Goal: Task Accomplishment & Management: Use online tool/utility

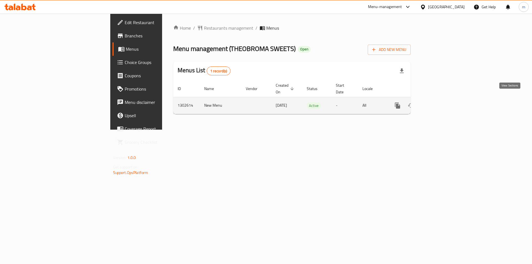
click at [440, 102] on icon "enhanced table" at bounding box center [437, 105] width 7 height 7
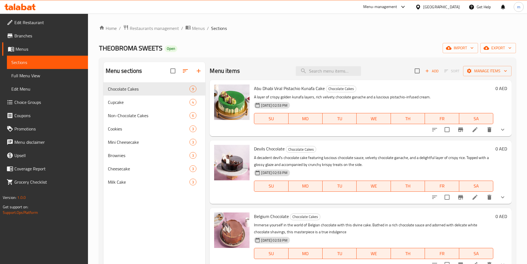
click at [32, 20] on span "Edit Restaurant" at bounding box center [48, 22] width 69 height 7
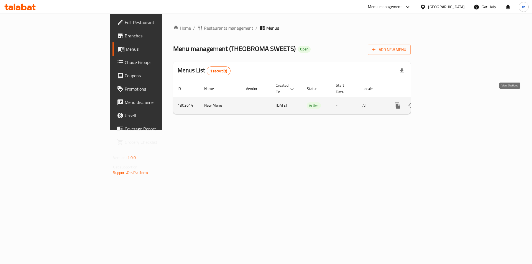
click at [440, 102] on icon "enhanced table" at bounding box center [437, 105] width 7 height 7
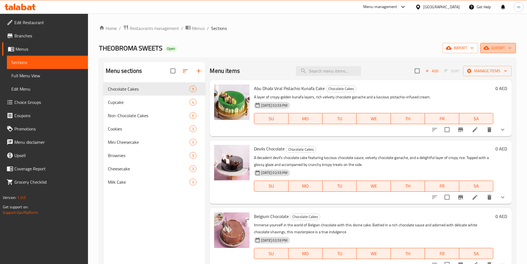
click at [499, 47] on span "export" at bounding box center [498, 48] width 27 height 7
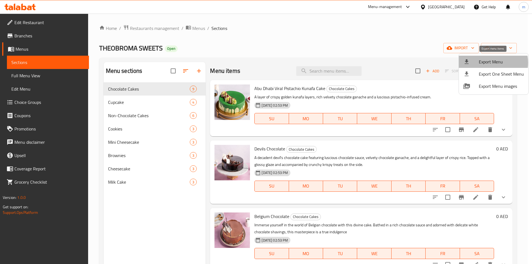
click at [489, 63] on span "Export Menu" at bounding box center [500, 61] width 45 height 7
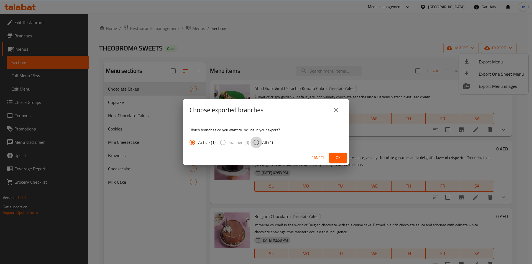
click at [257, 144] on input "All (1)" at bounding box center [256, 142] width 12 height 12
radio input "true"
click at [339, 156] on span "Ok" at bounding box center [337, 157] width 9 height 7
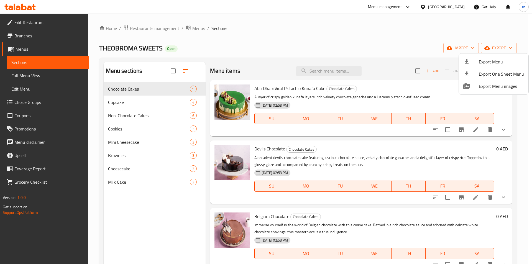
click at [25, 38] on div at bounding box center [266, 132] width 532 height 264
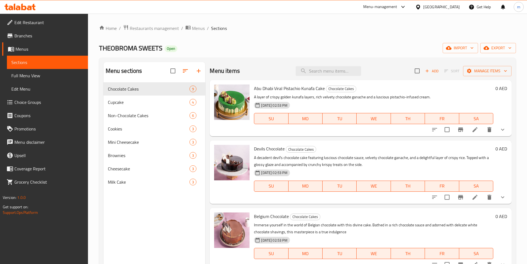
click at [23, 35] on span "Branches" at bounding box center [48, 35] width 69 height 7
